Goal: Browse casually: Explore the website without a specific task or goal

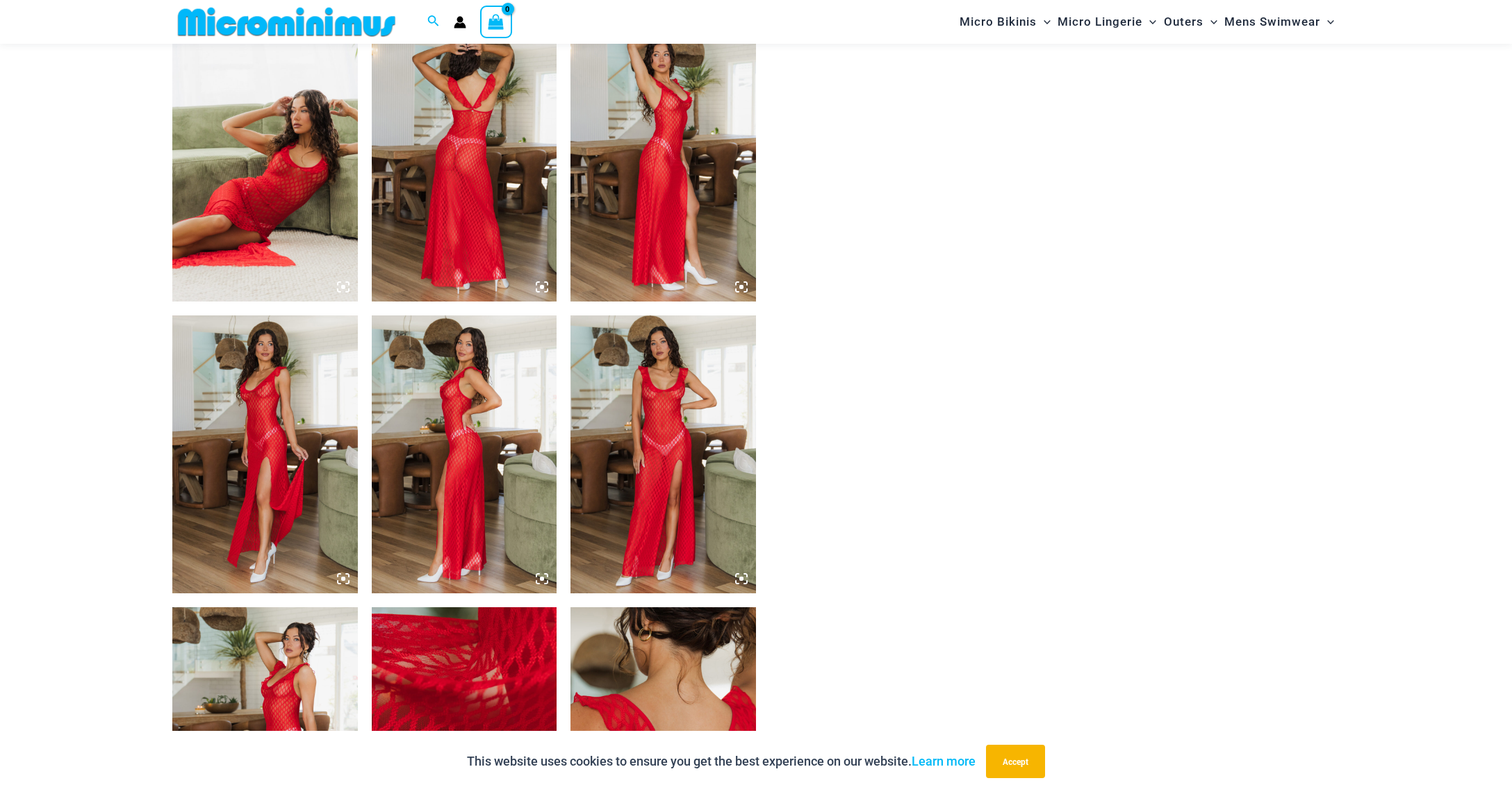
scroll to position [990, 0]
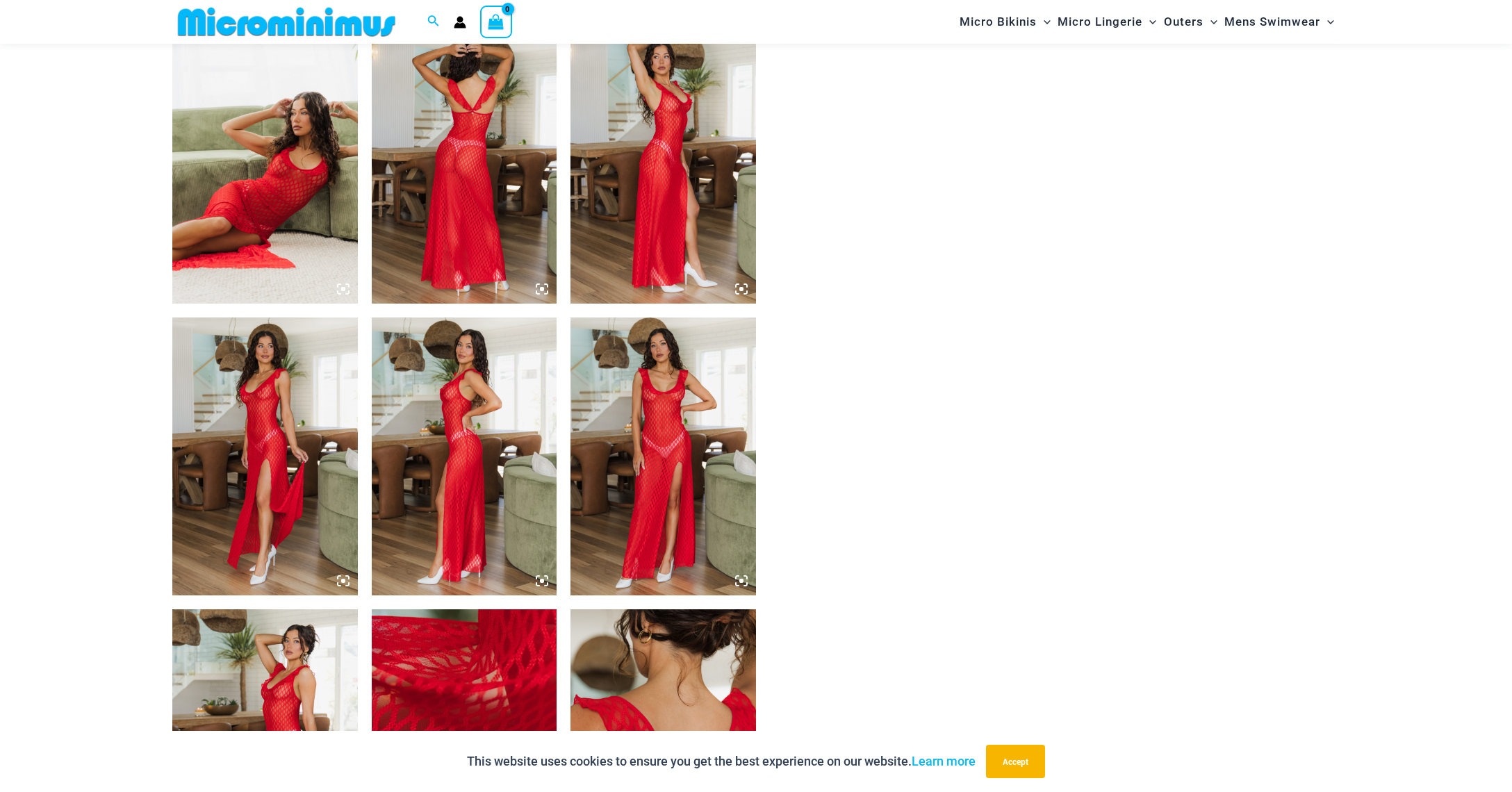
click at [672, 390] on img at bounding box center [663, 457] width 185 height 278
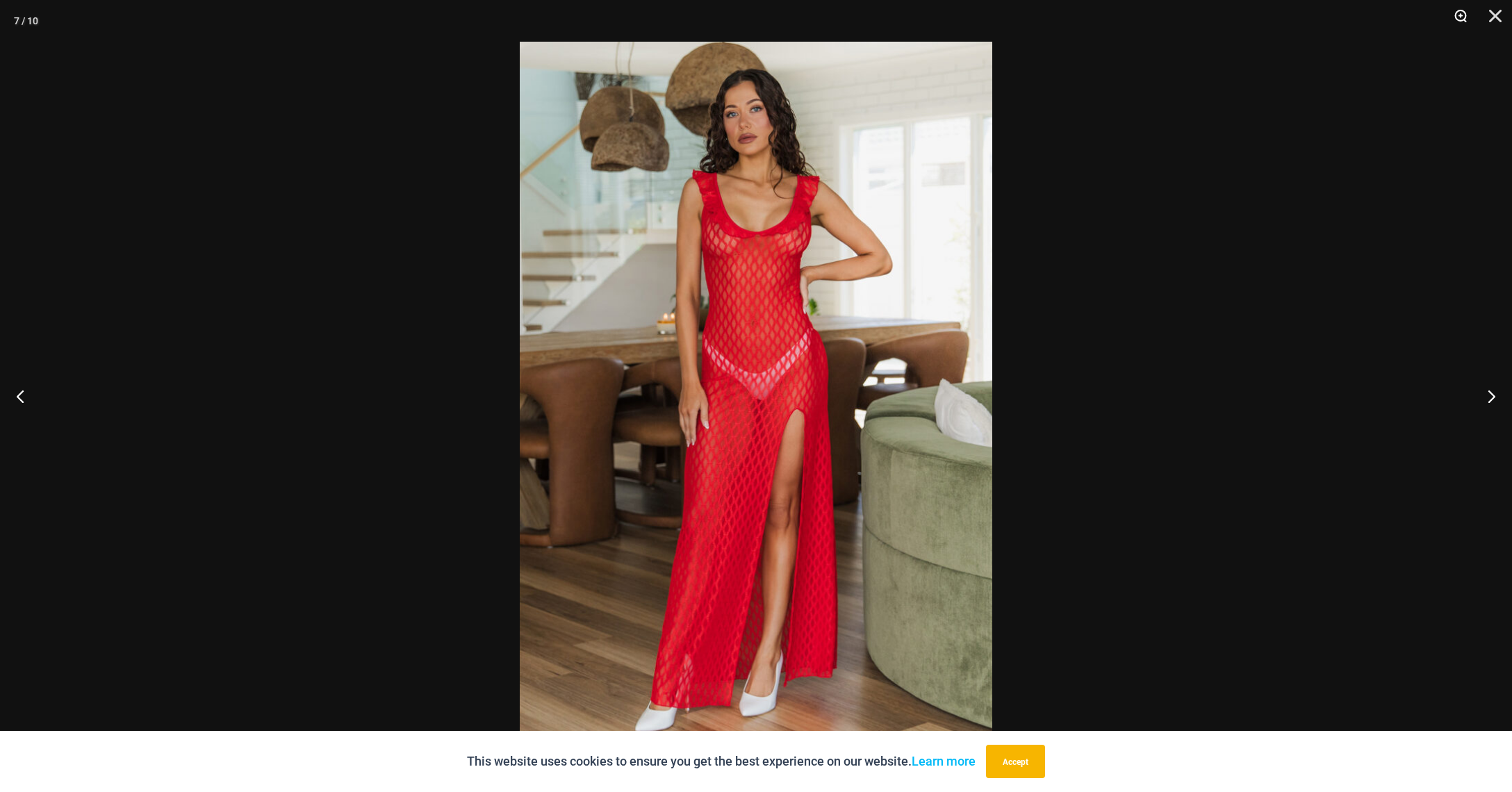
click at [1461, 15] on button "Zoom" at bounding box center [1455, 20] width 34 height 41
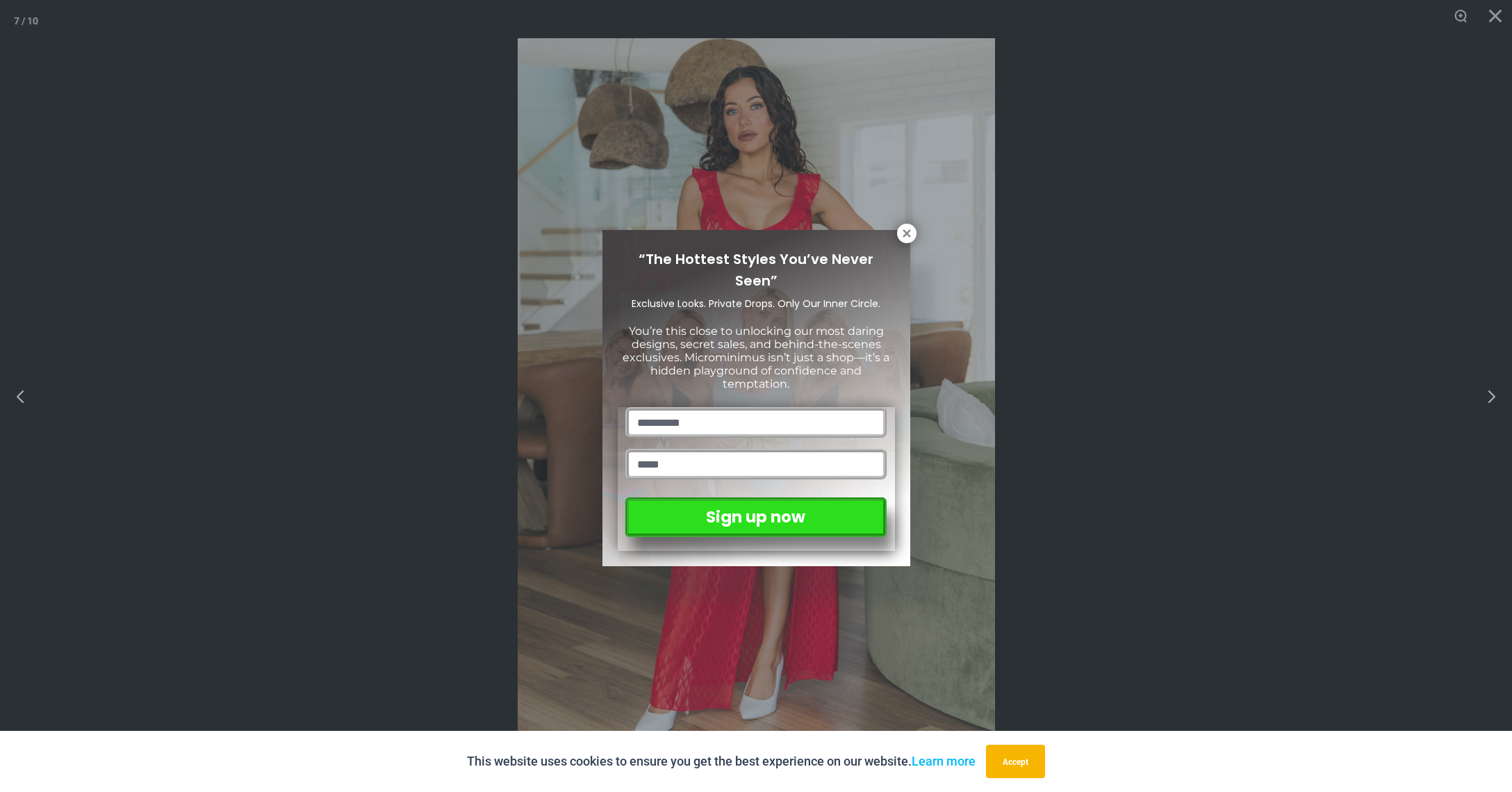
drag, startPoint x: 908, startPoint y: 235, endPoint x: 1218, endPoint y: 98, distance: 338.9
click at [908, 235] on icon at bounding box center [906, 233] width 8 height 8
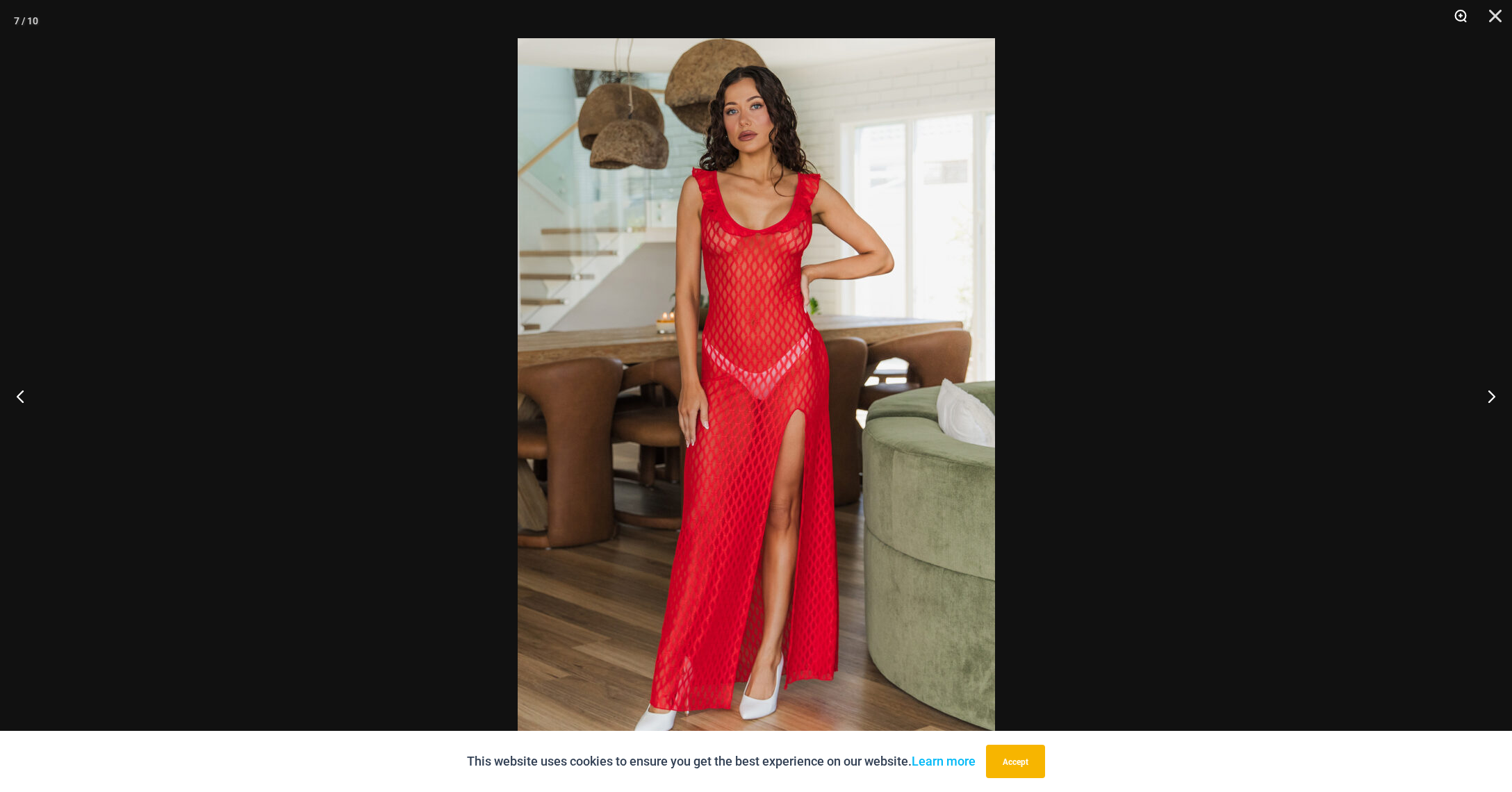
click at [1456, 15] on button "Zoom" at bounding box center [1455, 20] width 34 height 41
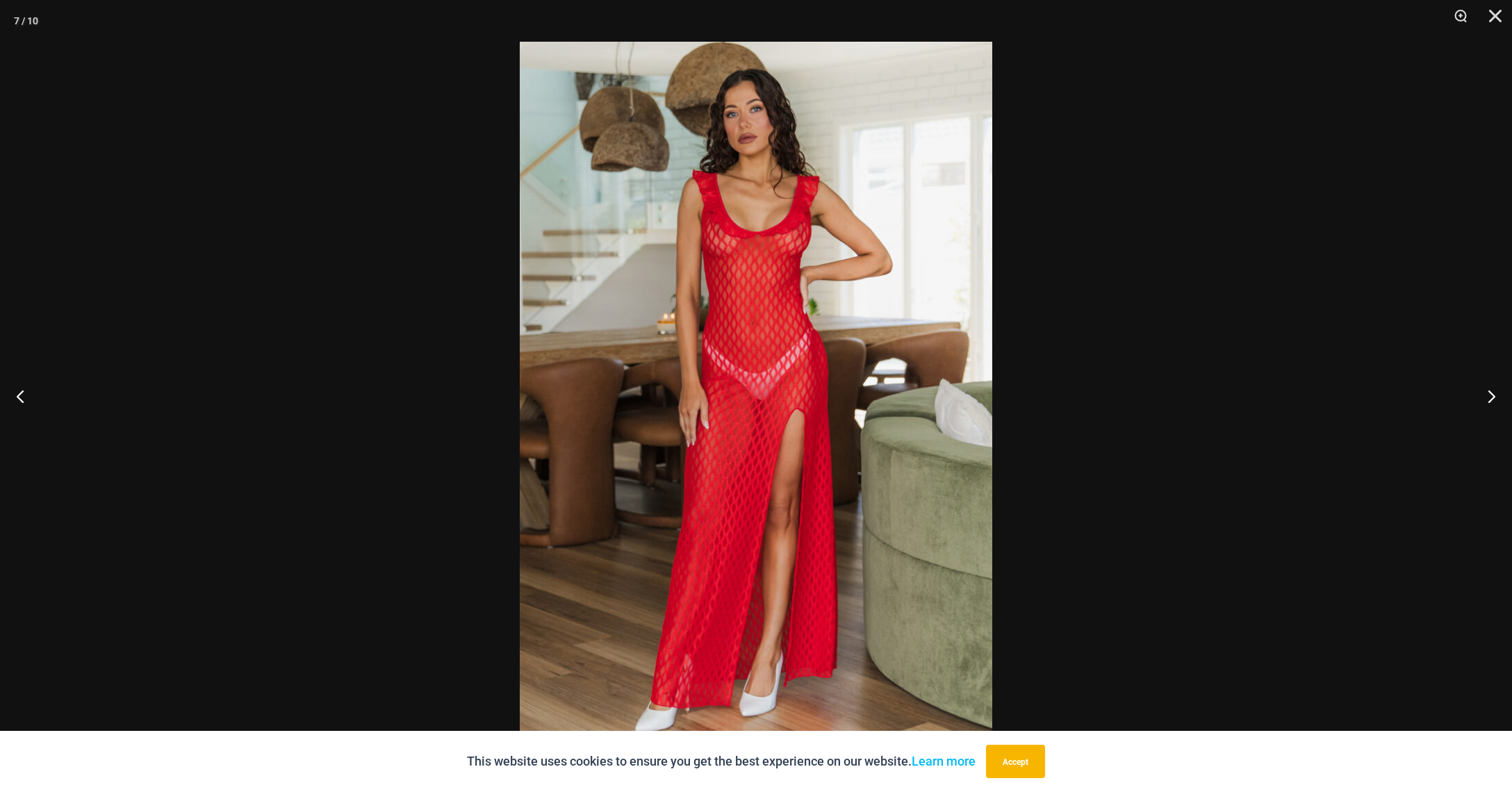
click at [745, 242] on img at bounding box center [756, 396] width 472 height 709
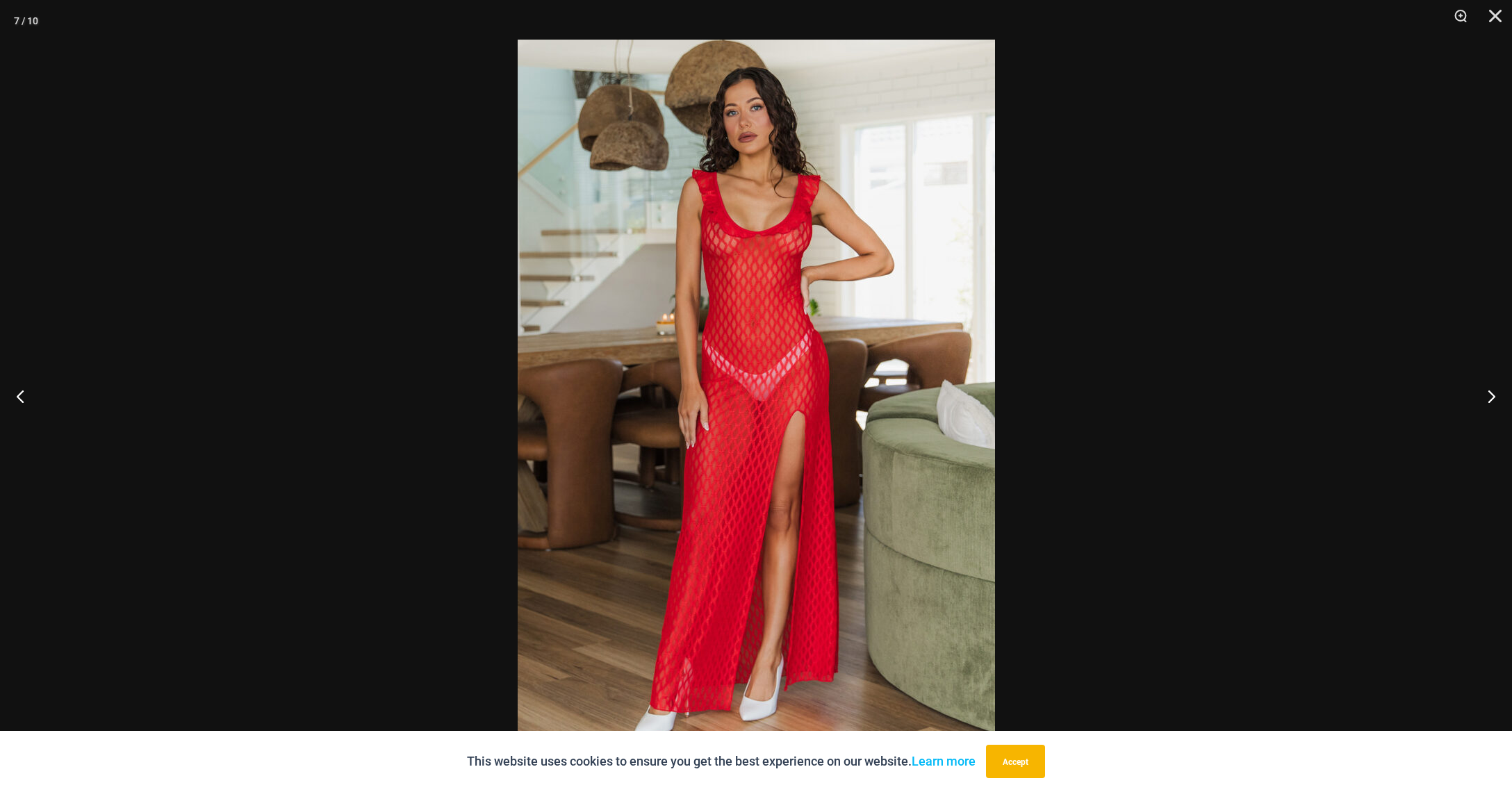
click at [745, 242] on img at bounding box center [756, 397] width 477 height 716
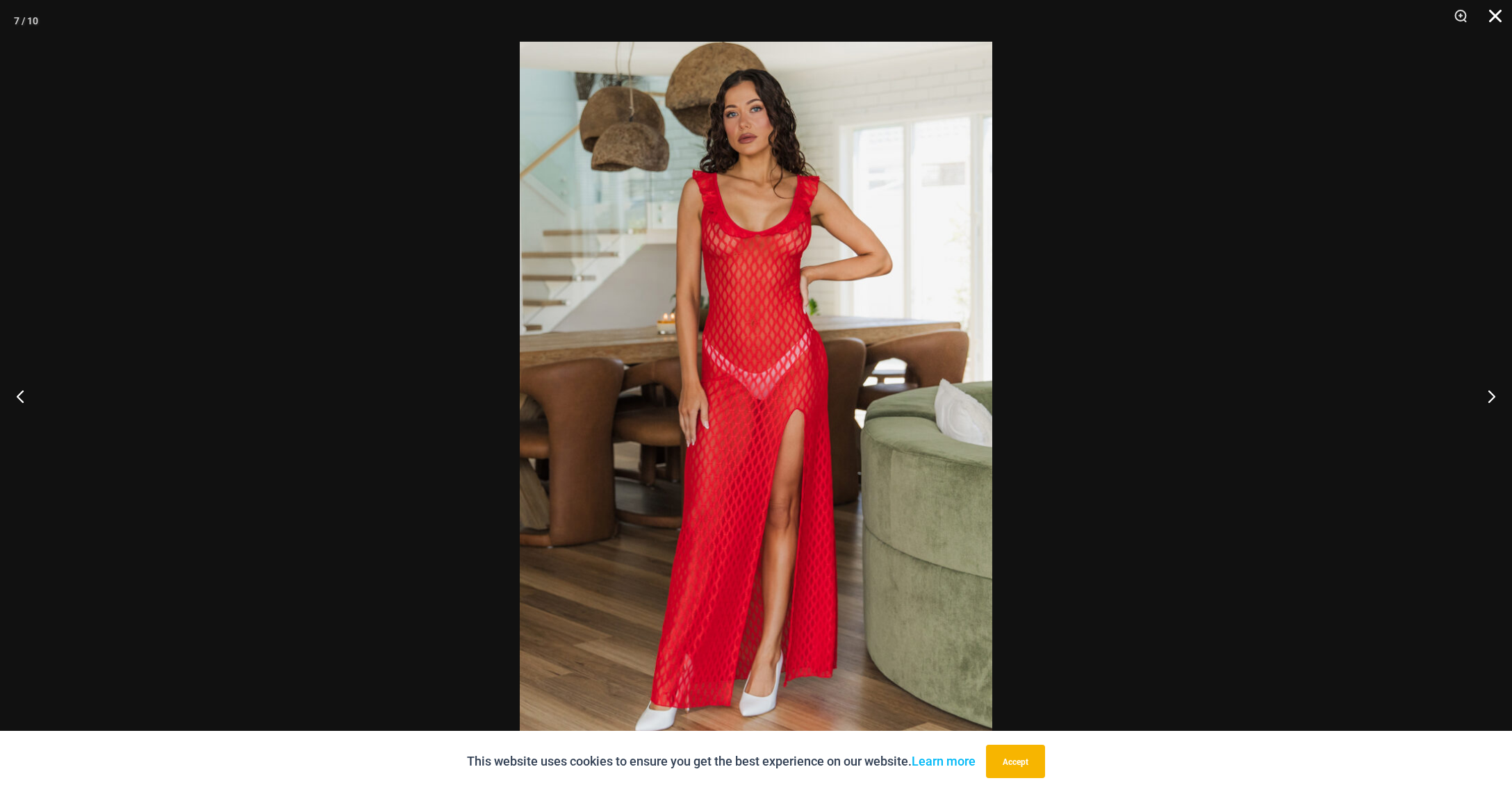
click at [1492, 18] on button "Close" at bounding box center [1490, 20] width 34 height 41
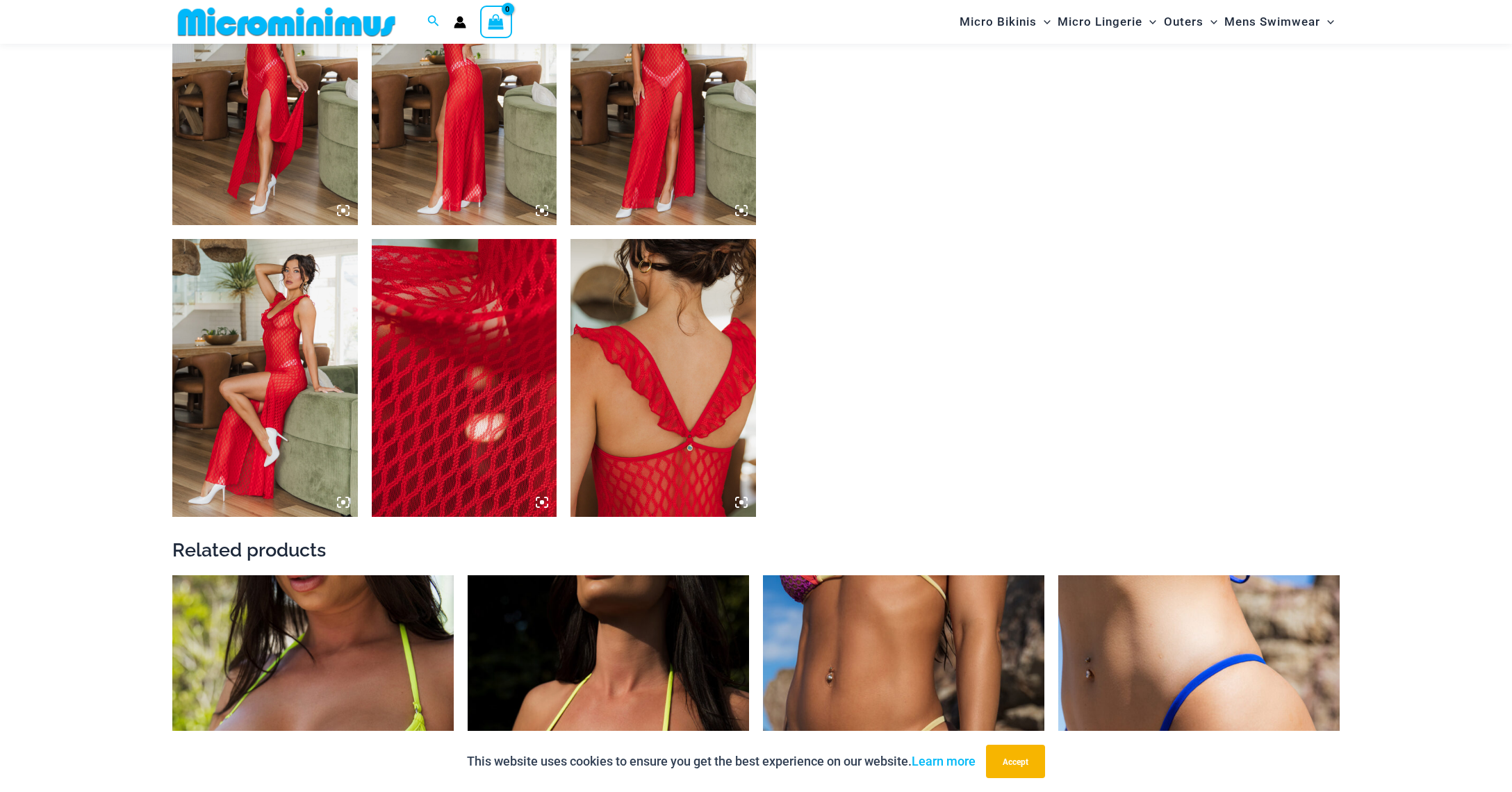
scroll to position [1354, 0]
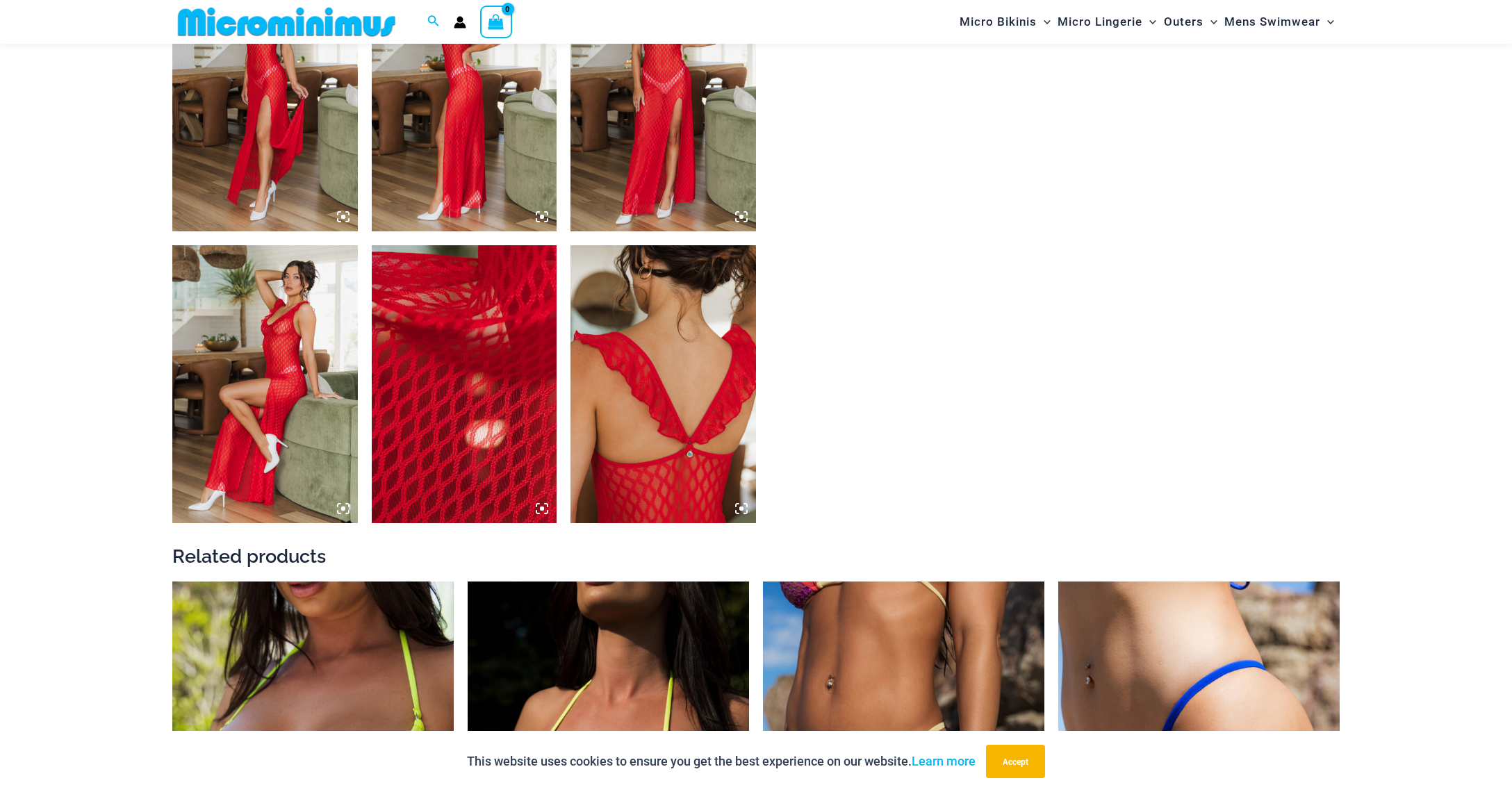
click at [457, 364] on img at bounding box center [464, 384] width 185 height 278
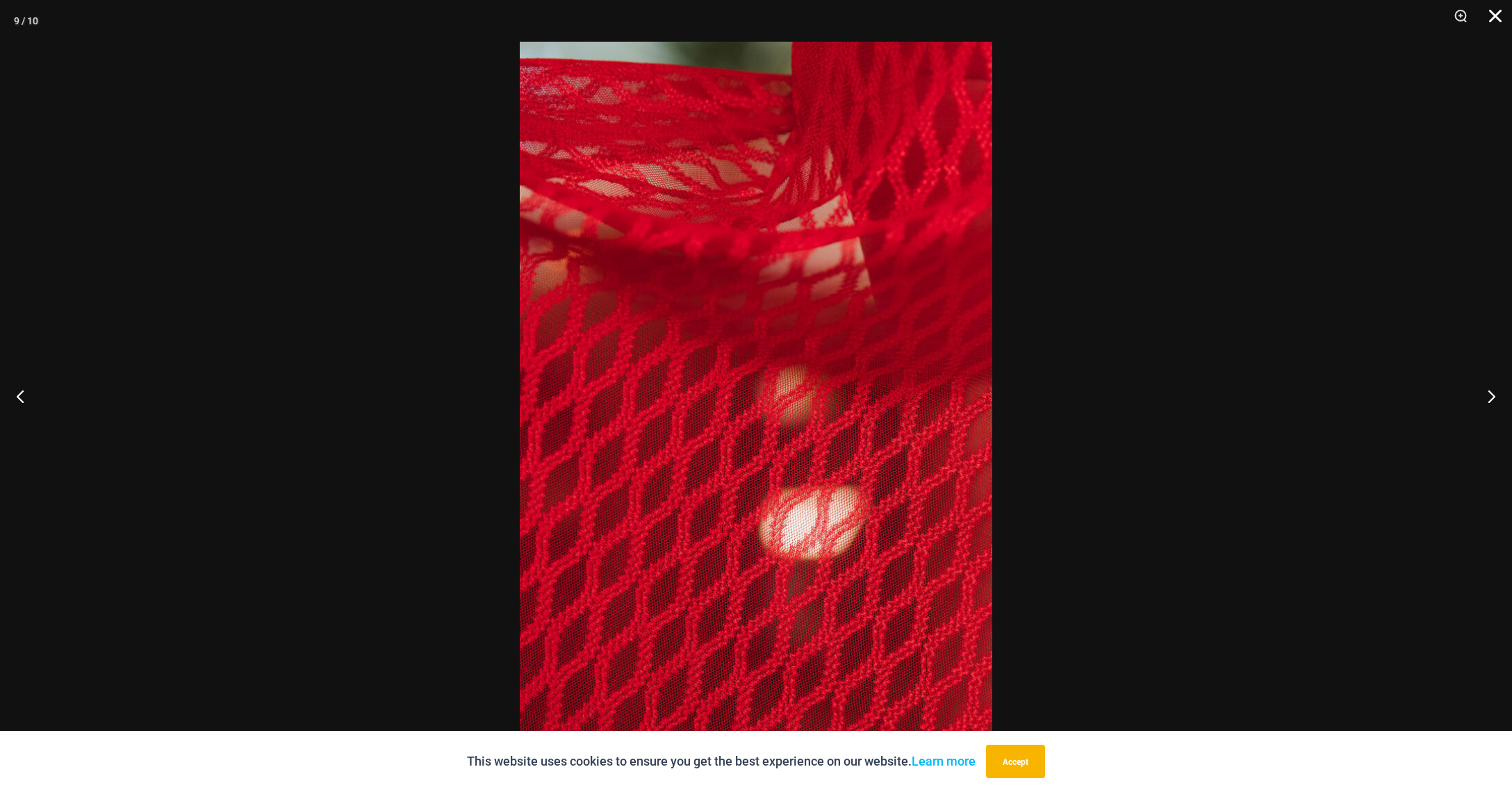
click at [1495, 14] on button "Close" at bounding box center [1490, 20] width 34 height 41
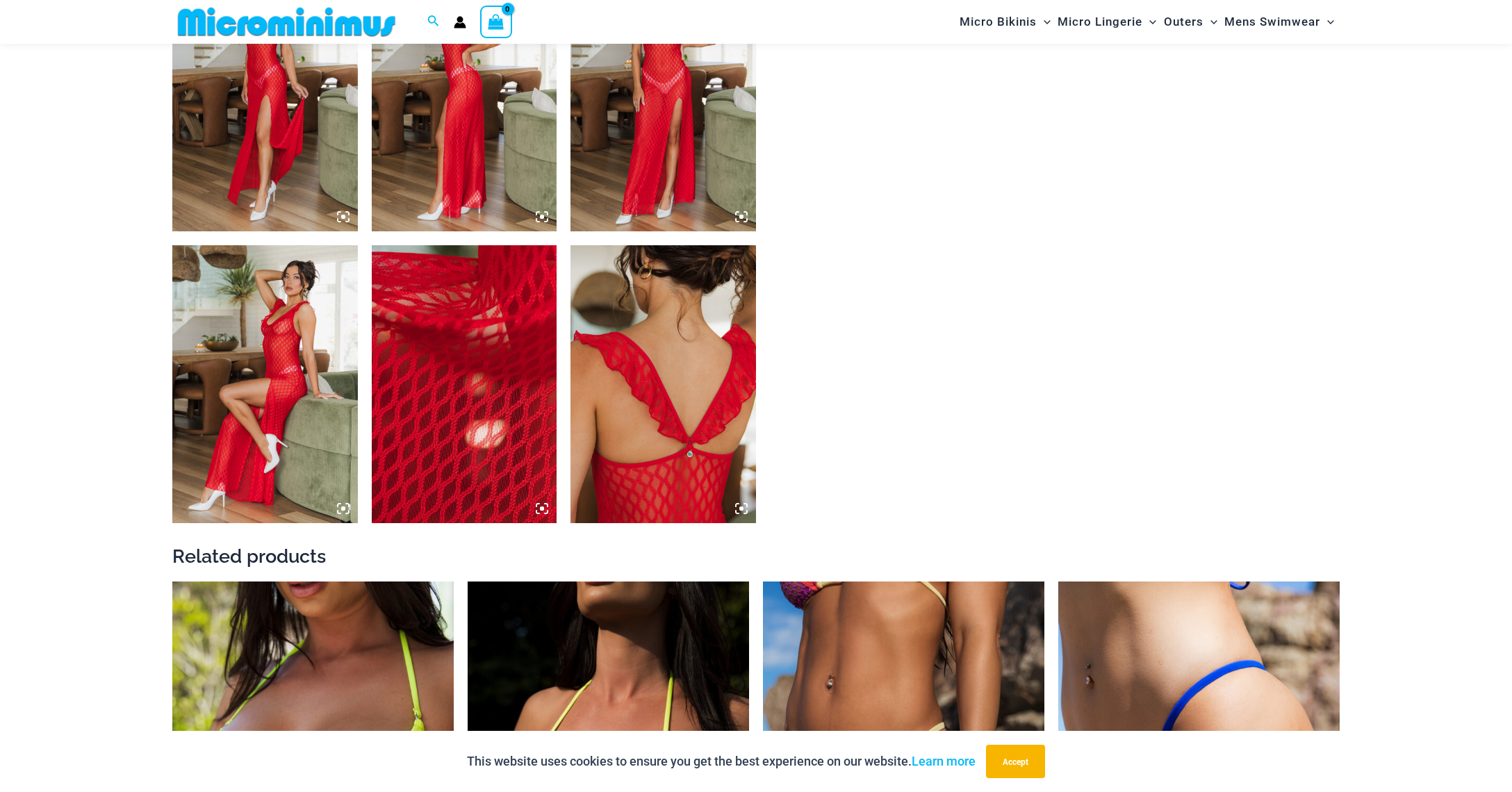
click at [275, 363] on img at bounding box center [265, 384] width 185 height 278
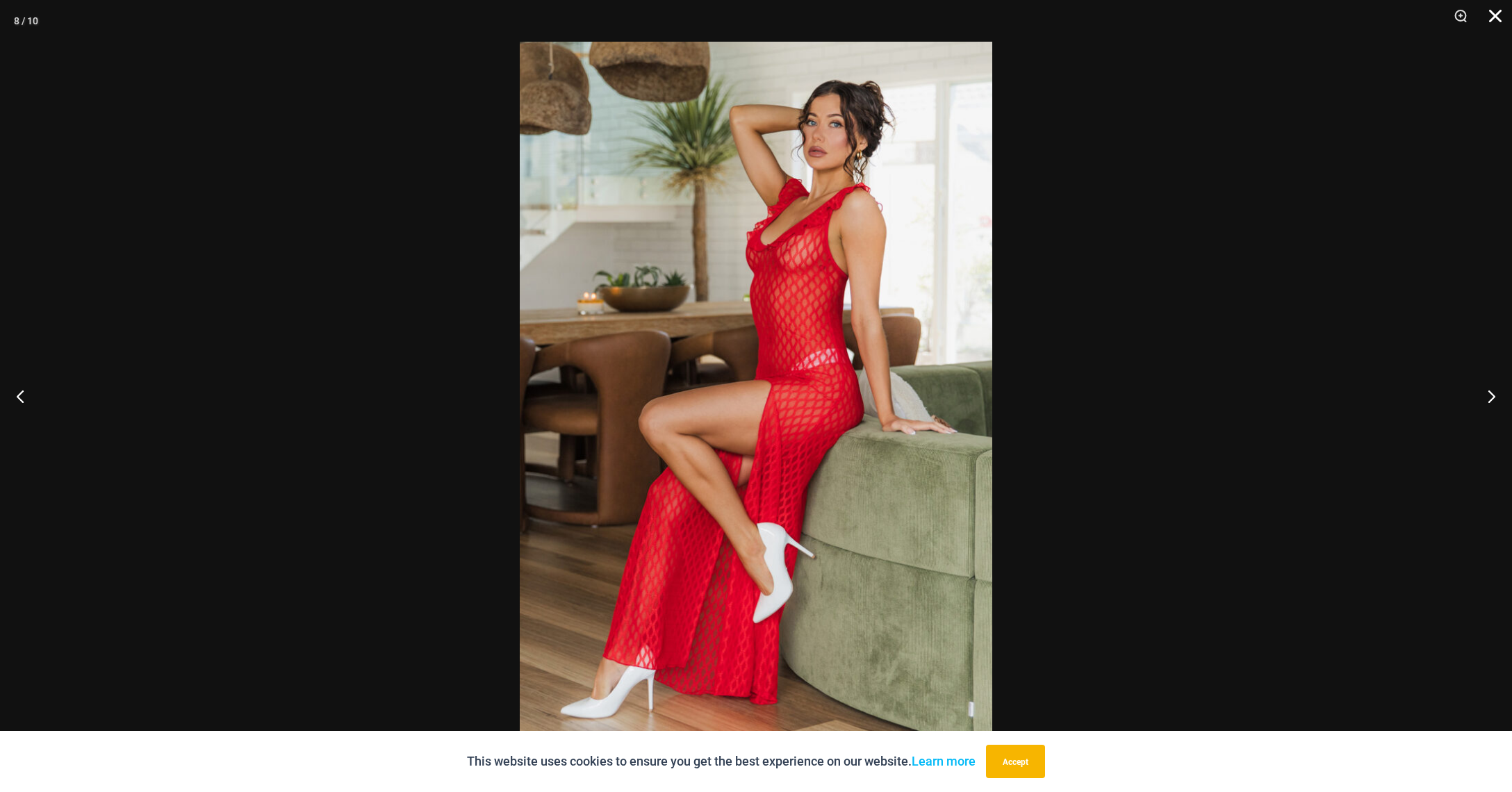
click at [1501, 24] on button "Close" at bounding box center [1490, 20] width 34 height 41
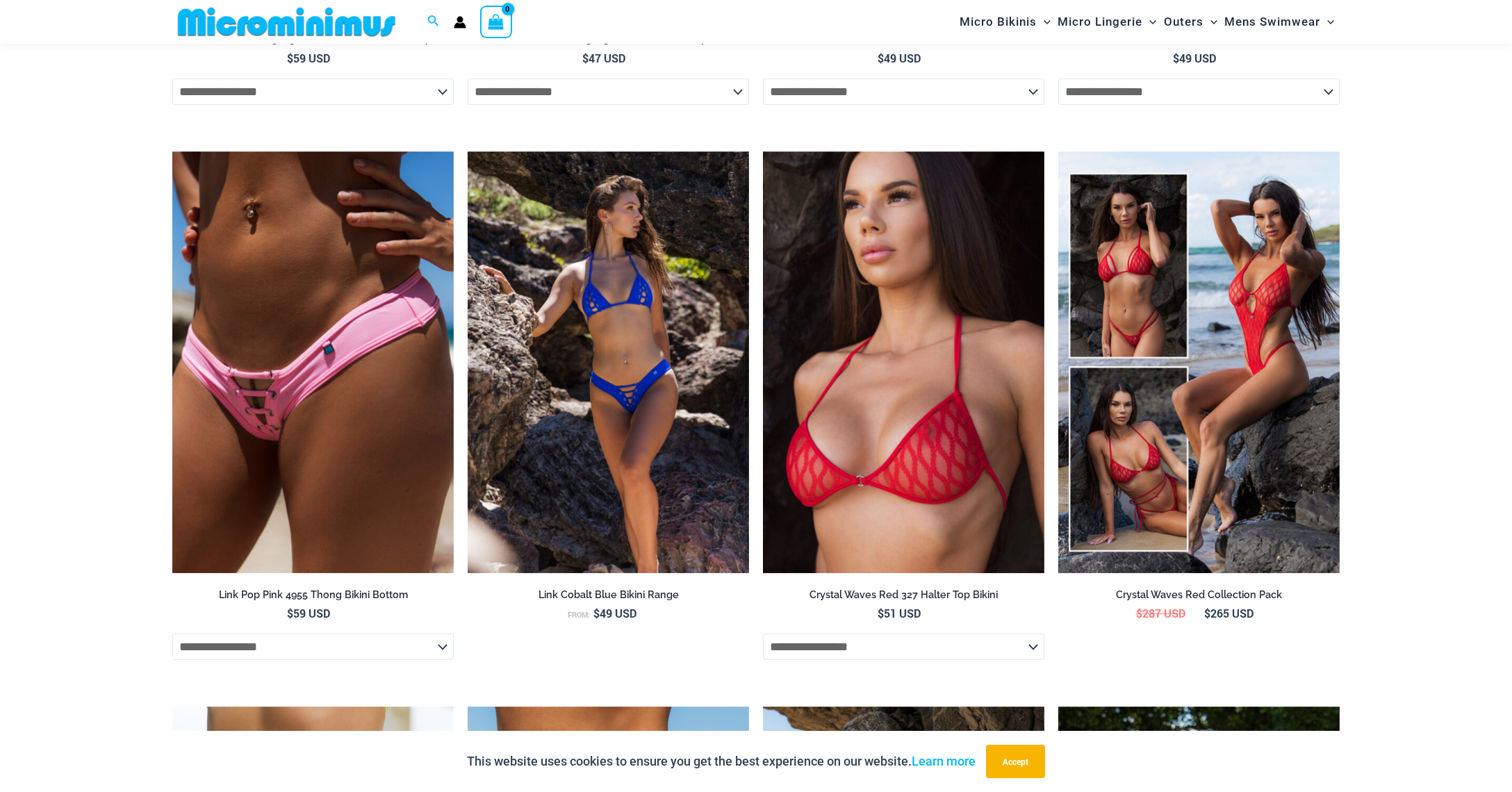
scroll to position [2358, 0]
